Goal: Book appointment/travel/reservation

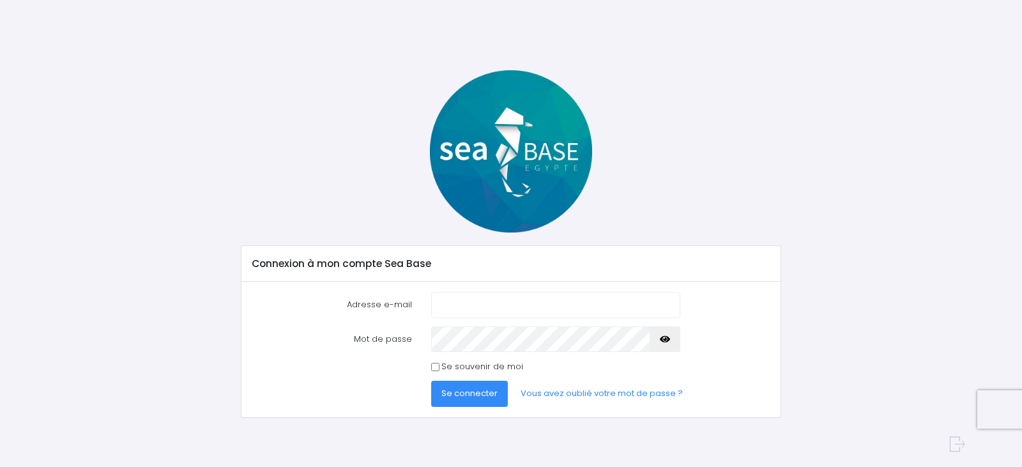
type input "[EMAIL_ADDRESS][DOMAIN_NAME]"
click at [664, 339] on icon "button" at bounding box center [665, 339] width 10 height 0
click at [433, 365] on input "Se souvenir de moi" at bounding box center [435, 367] width 8 height 8
checkbox input "true"
click at [467, 391] on span "Se connecter" at bounding box center [470, 393] width 56 height 12
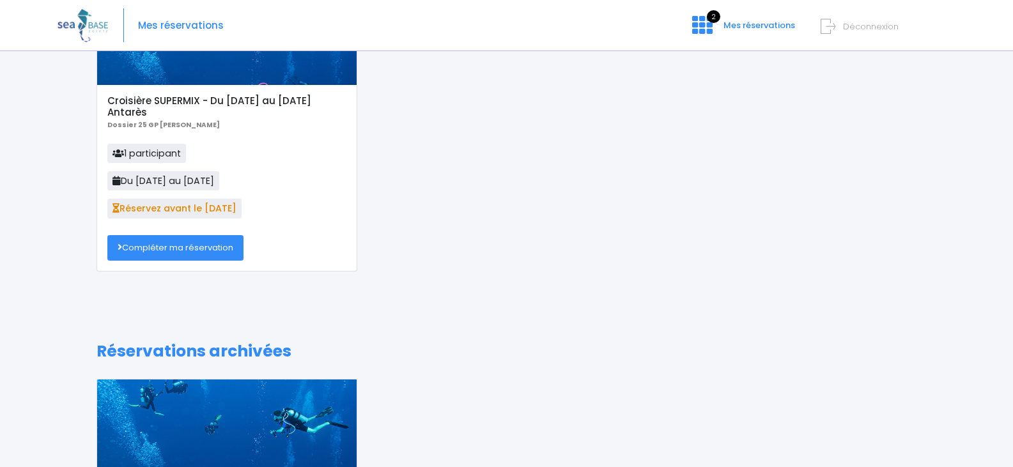
scroll to position [128, 0]
click at [190, 243] on link "Compléter ma réservation" at bounding box center [175, 248] width 136 height 26
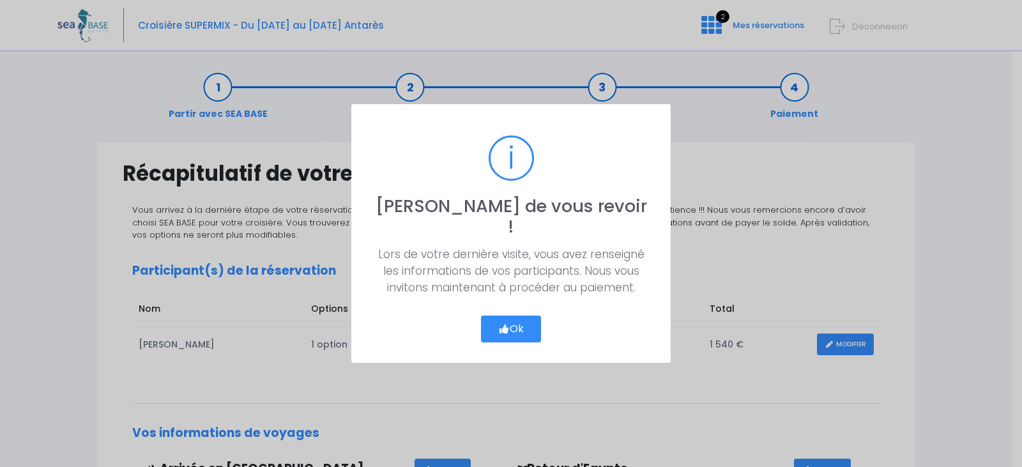
click at [507, 316] on button "Ok" at bounding box center [511, 329] width 60 height 27
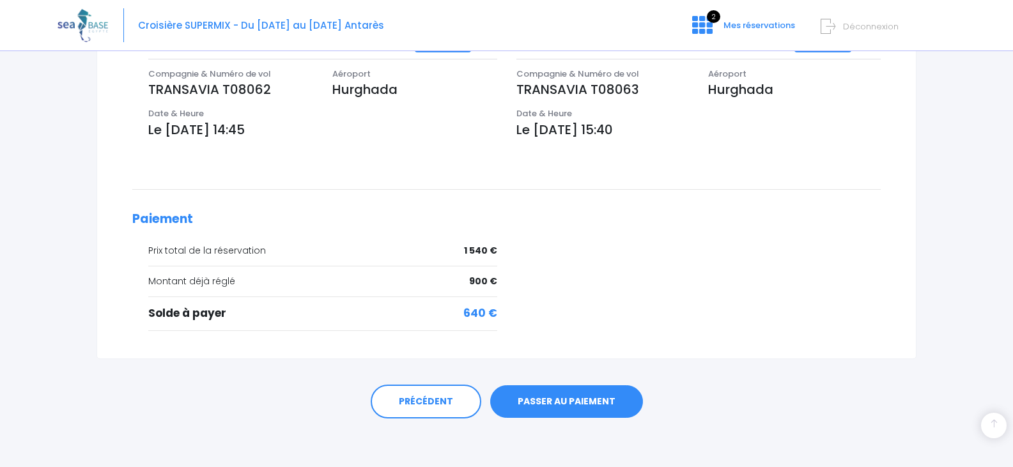
scroll to position [431, 0]
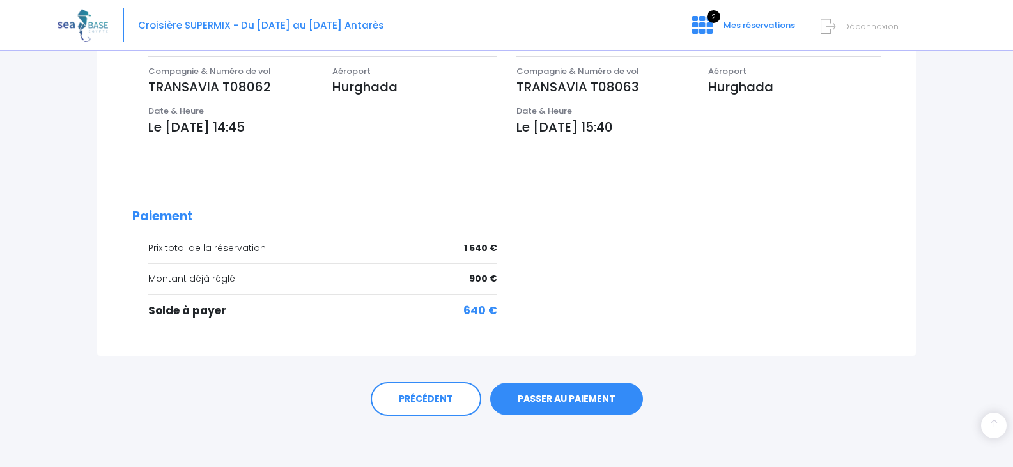
click at [520, 396] on link "PASSER AU PAIEMENT" at bounding box center [566, 399] width 153 height 33
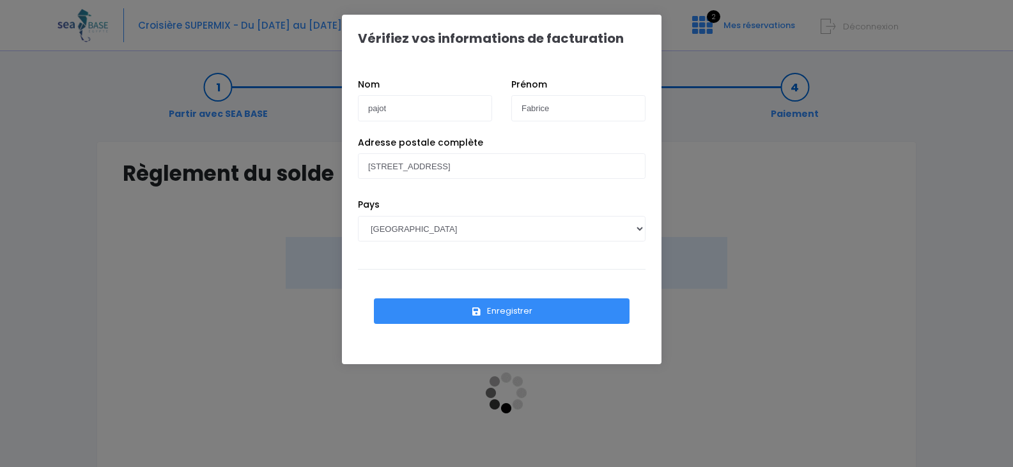
click at [513, 310] on button "Enregistrer" at bounding box center [502, 311] width 256 height 26
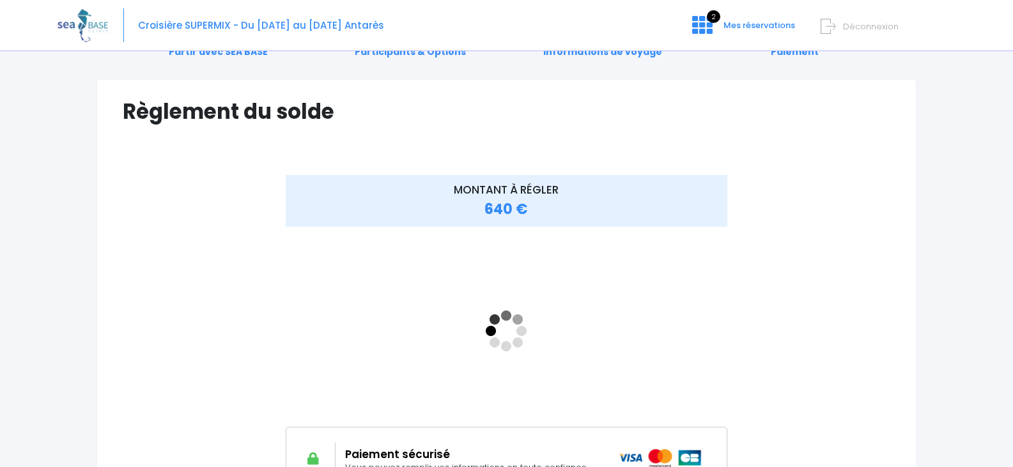
scroll to position [64, 0]
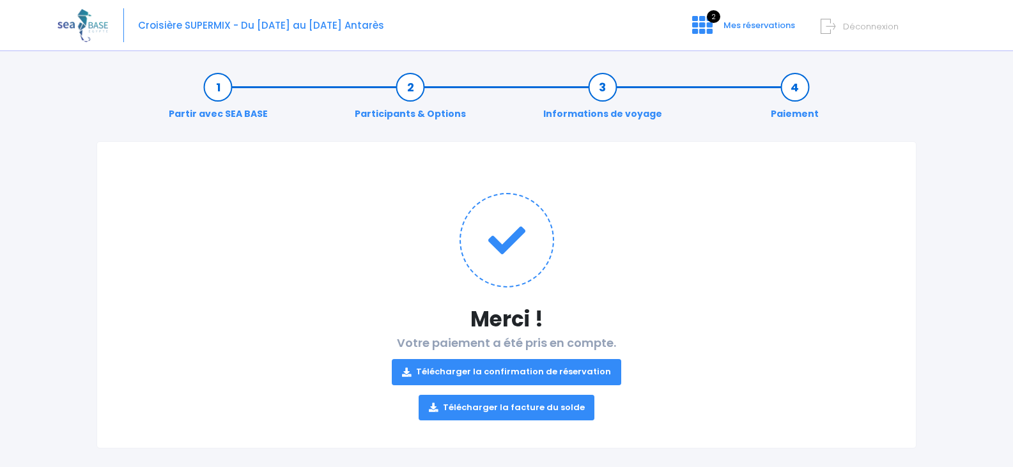
click at [507, 369] on link "Télécharger la confirmation de réservation" at bounding box center [506, 372] width 229 height 26
click at [722, 26] on link "2 Mes réservations" at bounding box center [742, 30] width 121 height 12
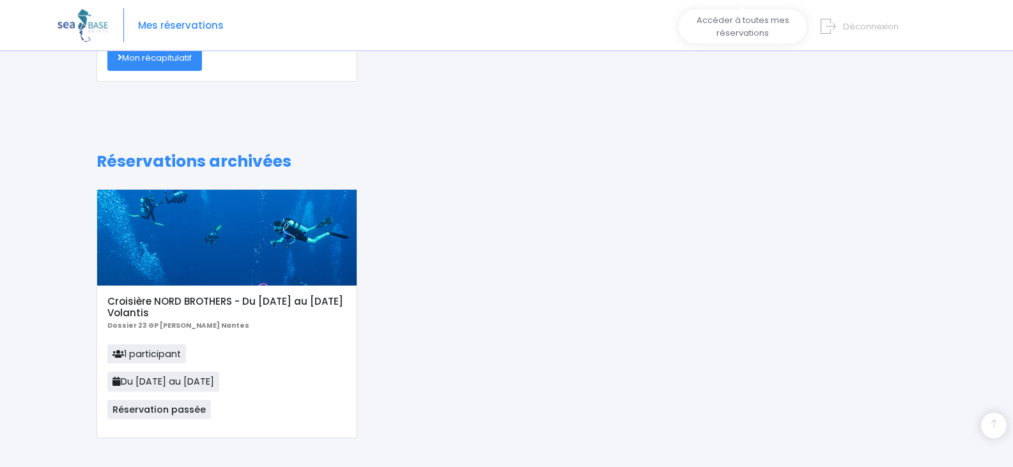
scroll to position [371, 0]
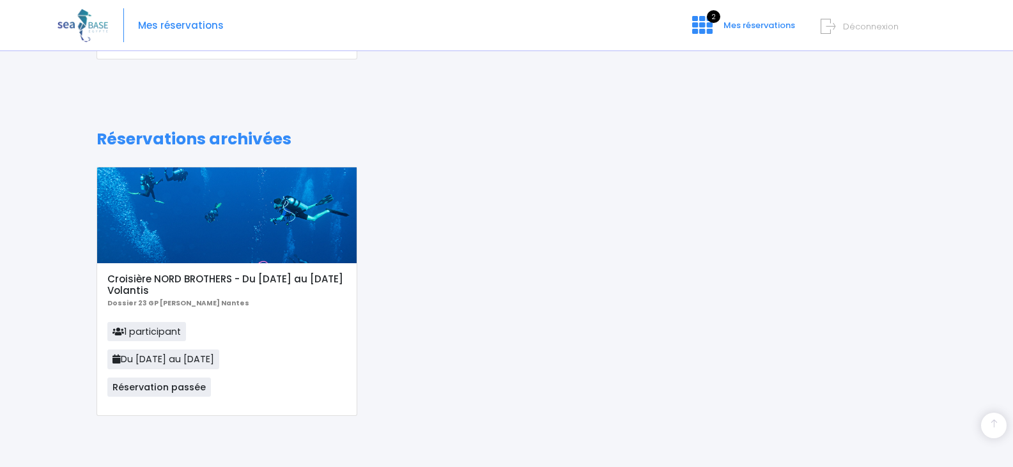
click at [635, 91] on div "Réservations finalisées Croisière SUPERMIX - Du 29/11/25 au 06/12/25 Antarès Do…" at bounding box center [506, 87] width 839 height 696
click at [576, 180] on div "Croisière NORD BROTHERS - Du 25/11/23 au 02/12/23 Volantis Dossier 23 GP Pierre…" at bounding box center [506, 301] width 839 height 268
